Goal: Task Accomplishment & Management: Manage account settings

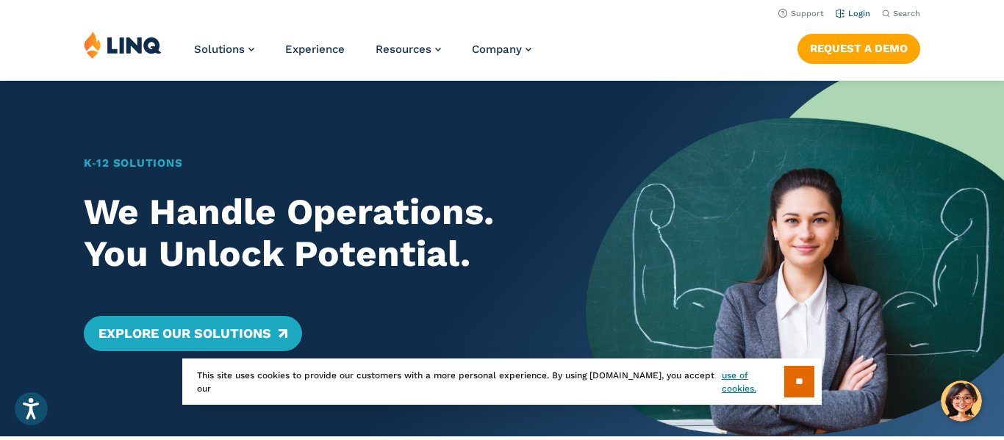
click at [861, 10] on link "Login" at bounding box center [853, 14] width 35 height 10
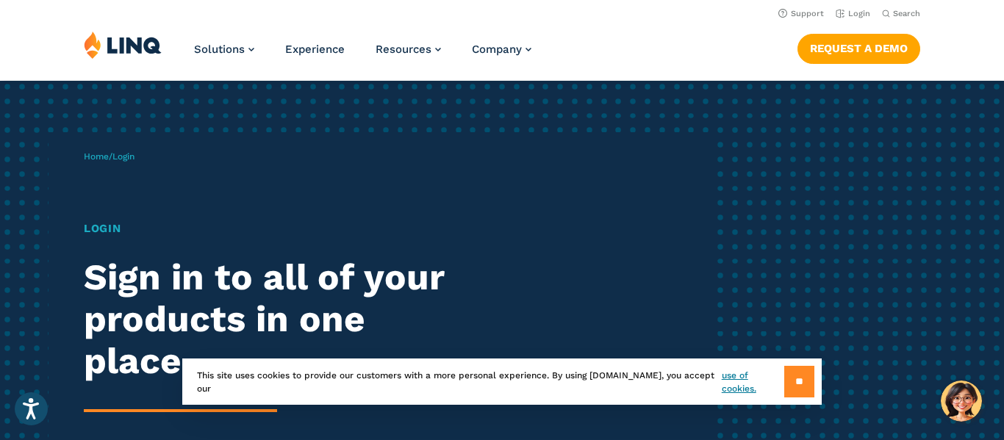
click at [800, 372] on input "**" at bounding box center [799, 382] width 30 height 32
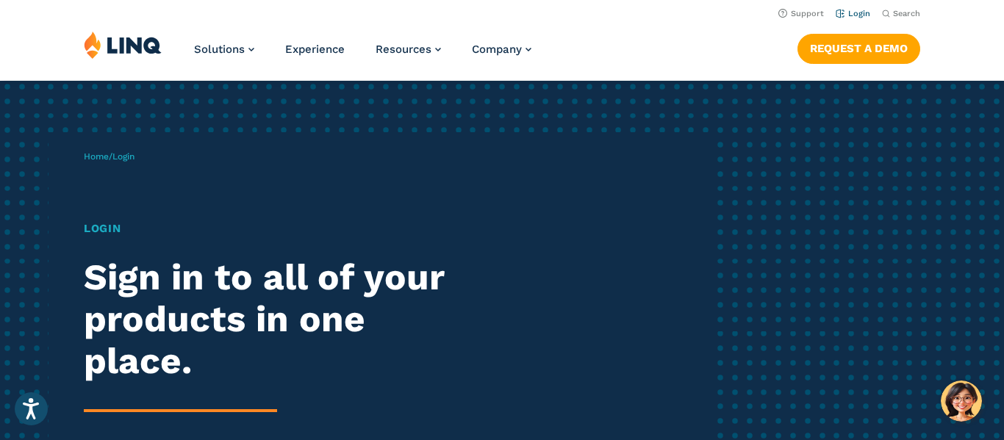
click at [867, 13] on link "Login" at bounding box center [853, 14] width 35 height 10
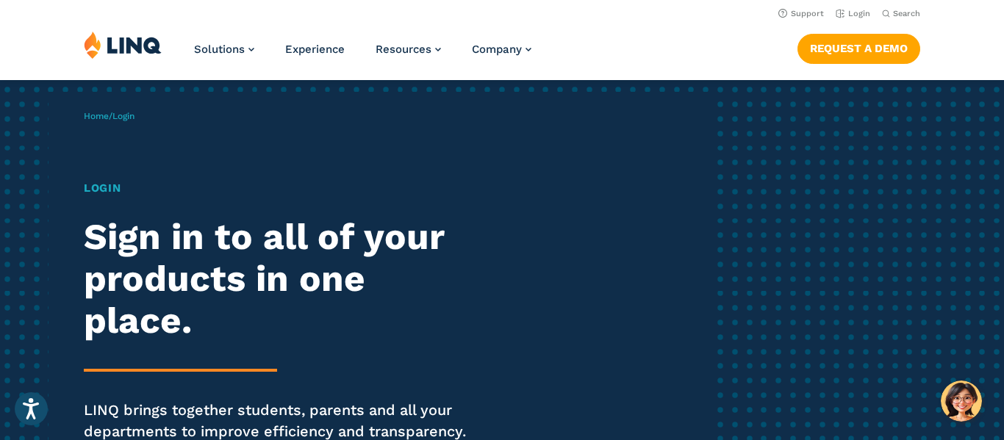
scroll to position [46, 0]
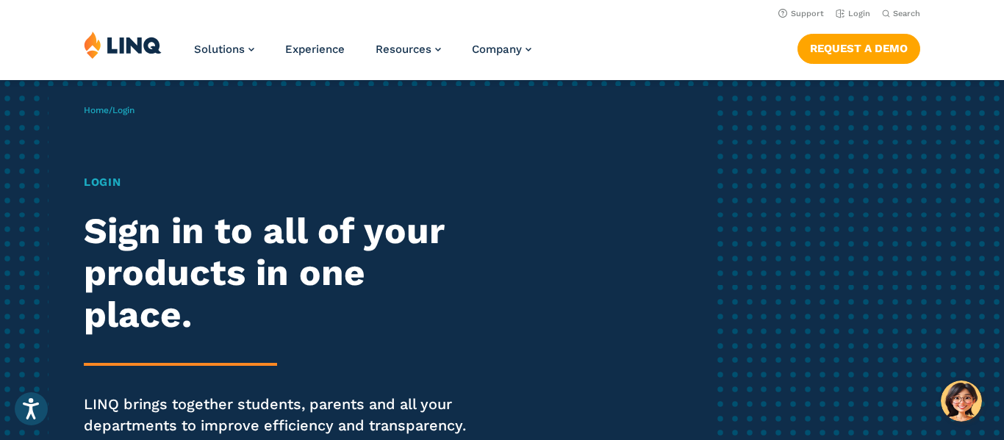
click at [93, 187] on h1 "Login" at bounding box center [277, 182] width 387 height 17
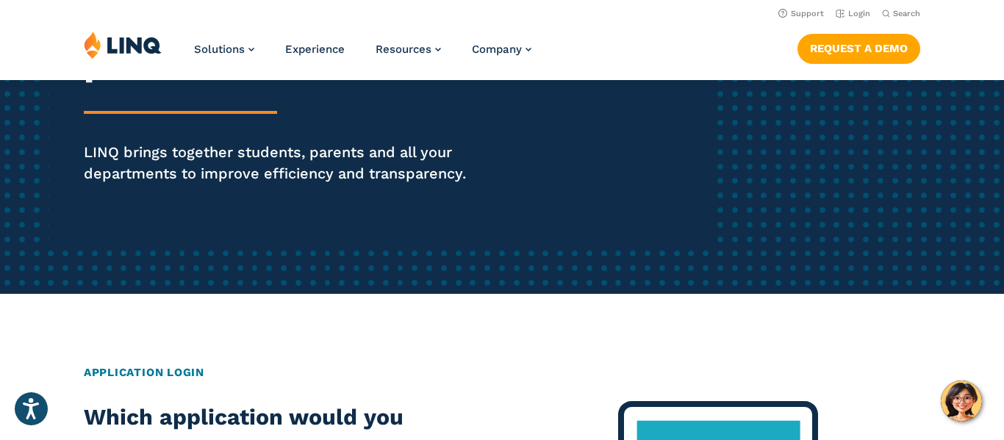
scroll to position [0, 0]
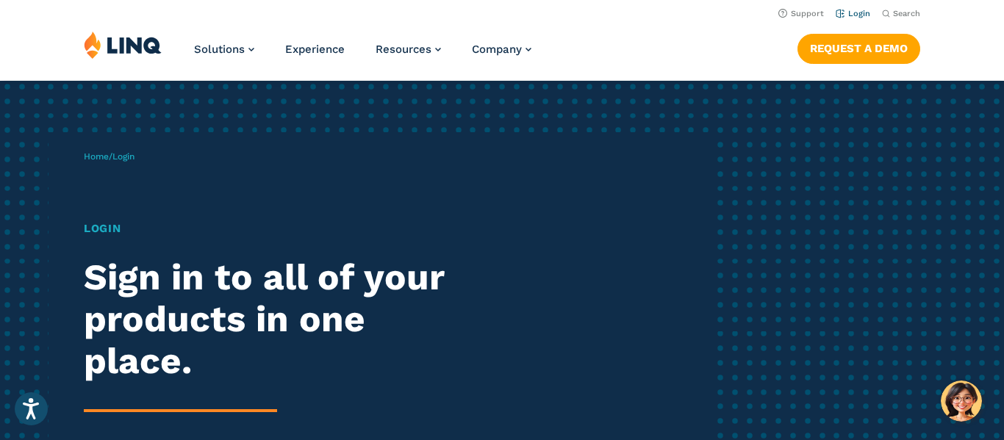
click at [850, 15] on link "Login" at bounding box center [853, 14] width 35 height 10
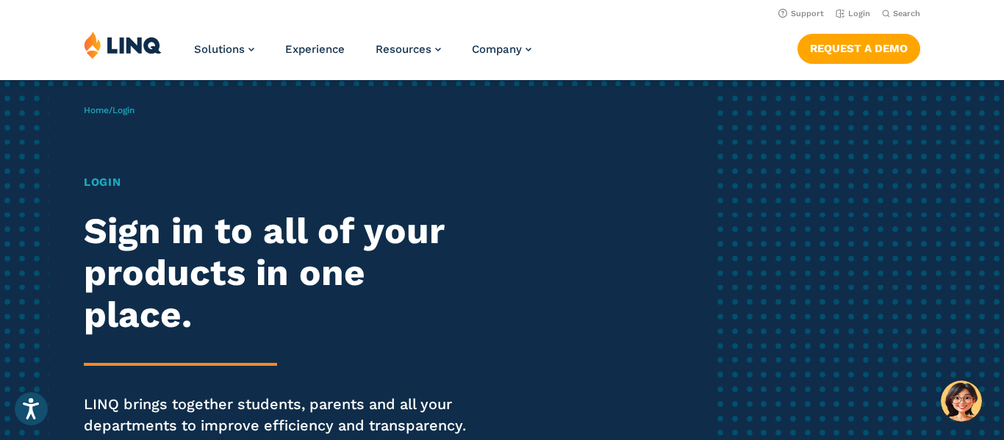
scroll to position [43, 0]
